Goal: Transaction & Acquisition: Subscribe to service/newsletter

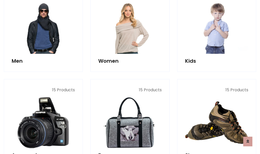
scroll to position [369, 0]
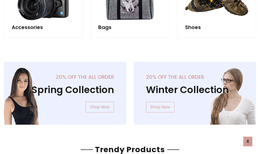
click at [130, 91] on div "20% off the all order Winter Collection Shop Now" at bounding box center [195, 97] width 130 height 71
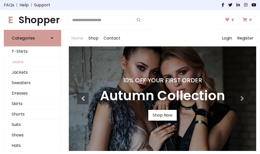
click at [33, 62] on link "Jeans" at bounding box center [32, 62] width 57 height 10
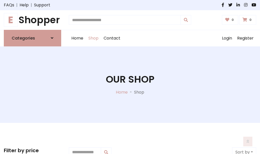
scroll to position [160, 0]
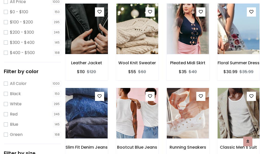
click at [86, 40] on img at bounding box center [86, 29] width 51 height 122
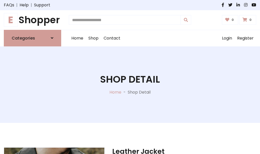
scroll to position [55, 0]
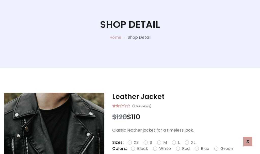
click at [185, 148] on label "Red" at bounding box center [186, 148] width 8 height 6
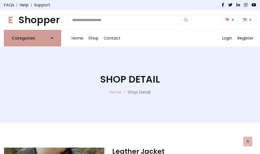
scroll to position [55, 0]
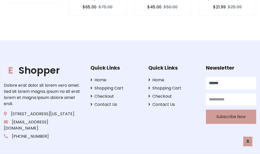
type input "******"
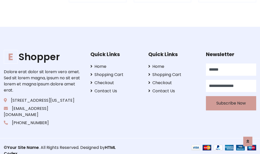
scroll to position [500, 0]
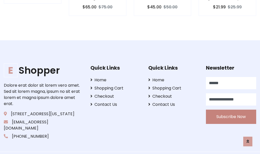
type input "**********"
click at [231, 110] on button "Subscribe Now" at bounding box center [231, 116] width 50 height 14
